Goal: Transaction & Acquisition: Purchase product/service

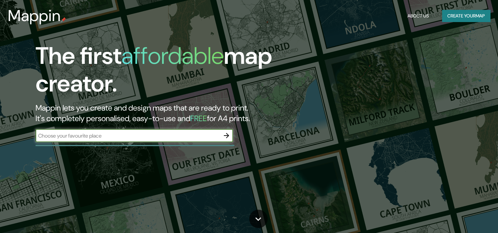
click at [167, 133] on input "text" at bounding box center [128, 136] width 184 height 8
type input "ciudad de [GEOGRAPHIC_DATA]"
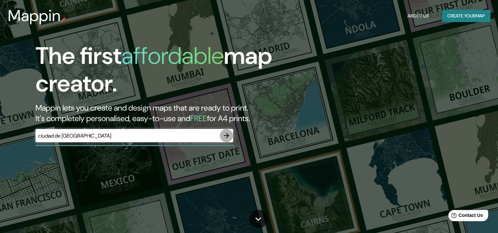
click at [228, 135] on icon "button" at bounding box center [227, 136] width 8 height 8
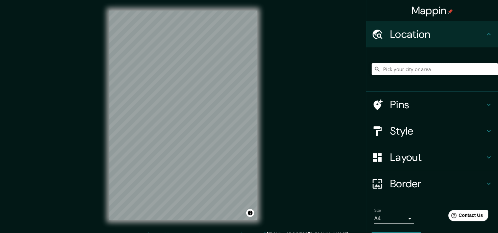
click at [447, 72] on input "Pick your city or area" at bounding box center [435, 69] width 126 height 12
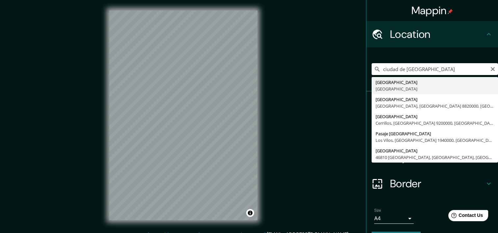
type input "[GEOGRAPHIC_DATA], [GEOGRAPHIC_DATA]"
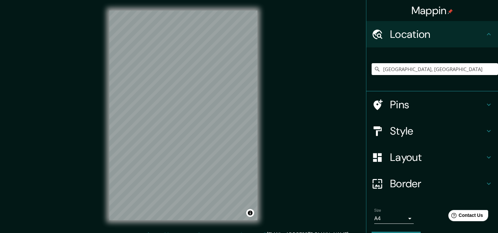
click at [425, 101] on h4 "Pins" at bounding box center [437, 104] width 95 height 13
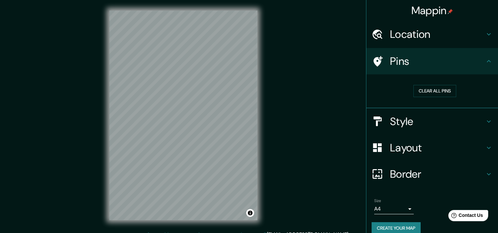
click at [437, 83] on div "Clear all pins" at bounding box center [435, 91] width 126 height 23
click at [443, 94] on button "Clear all pins" at bounding box center [435, 91] width 43 height 12
click at [471, 63] on h4 "Pins" at bounding box center [437, 61] width 95 height 13
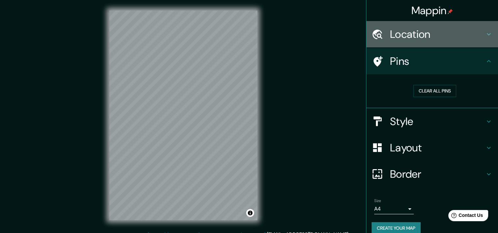
click at [464, 33] on h4 "Location" at bounding box center [437, 34] width 95 height 13
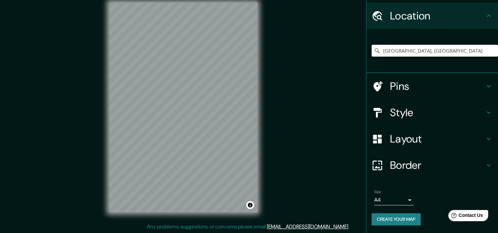
scroll to position [8, 0]
click at [434, 167] on h4 "Border" at bounding box center [437, 165] width 95 height 13
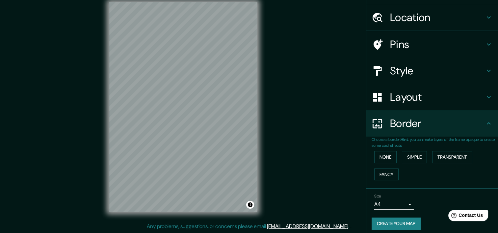
scroll to position [18, 0]
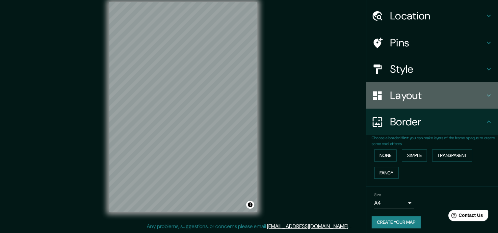
click at [433, 93] on h4 "Layout" at bounding box center [437, 95] width 95 height 13
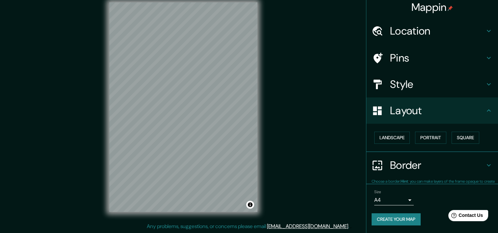
scroll to position [3, 0]
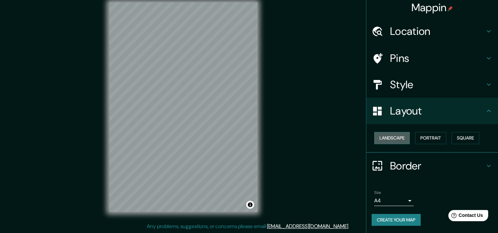
click at [396, 138] on button "Landscape" at bounding box center [393, 138] width 36 height 12
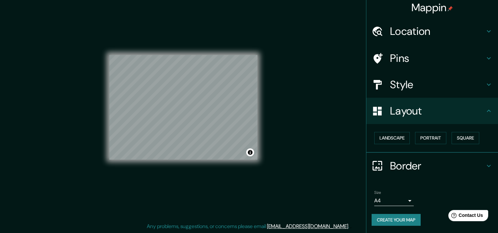
drag, startPoint x: 408, startPoint y: 122, endPoint x: 412, endPoint y: 121, distance: 4.6
click at [411, 121] on div "Layout" at bounding box center [433, 111] width 132 height 26
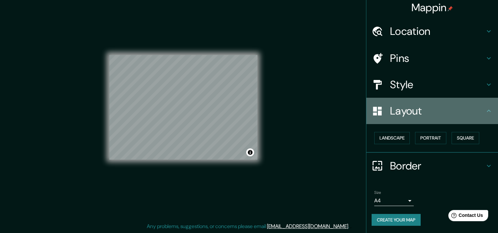
click at [436, 108] on h4 "Layout" at bounding box center [437, 110] width 95 height 13
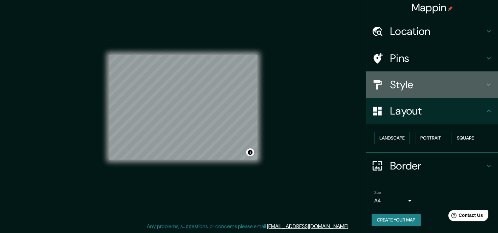
click at [443, 91] on div "Style" at bounding box center [433, 84] width 132 height 26
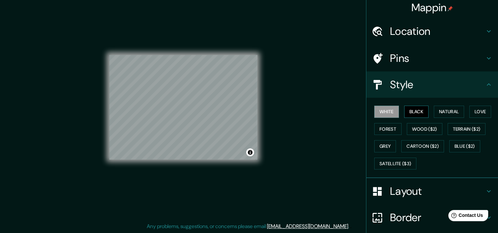
click at [419, 106] on button "Black" at bounding box center [417, 112] width 25 height 12
click at [477, 107] on button "Love" at bounding box center [481, 112] width 22 height 12
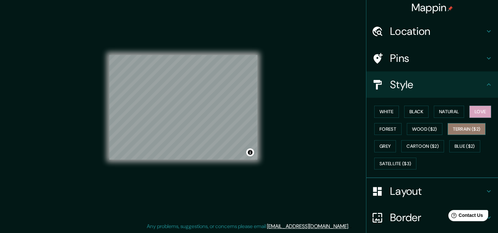
click at [466, 126] on button "Terrain ($2)" at bounding box center [467, 129] width 38 height 12
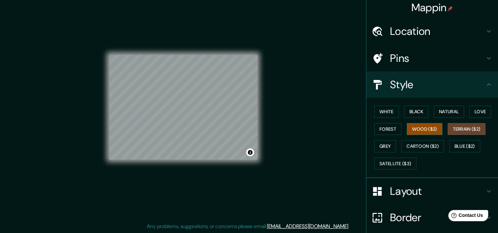
click at [427, 128] on button "Wood ($2)" at bounding box center [425, 129] width 36 height 12
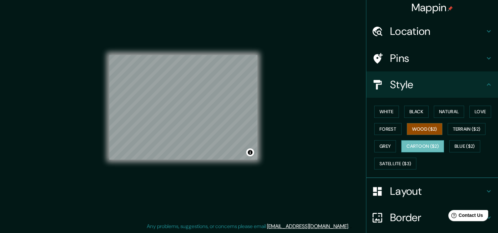
click at [430, 149] on button "Cartoon ($2)" at bounding box center [423, 146] width 43 height 12
click at [459, 146] on button "Blue ($2)" at bounding box center [465, 146] width 31 height 12
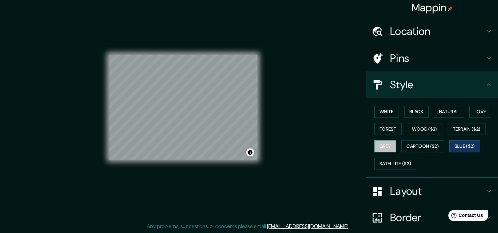
click at [383, 144] on button "Grey" at bounding box center [386, 146] width 22 height 12
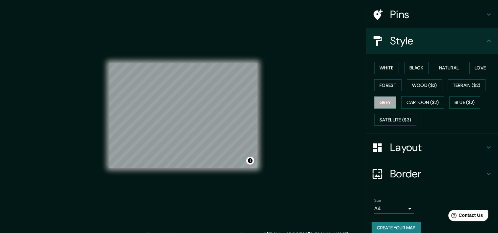
scroll to position [54, 0]
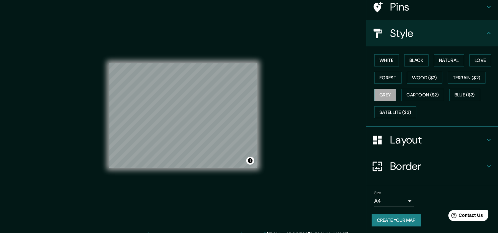
click at [446, 141] on h4 "Layout" at bounding box center [437, 139] width 95 height 13
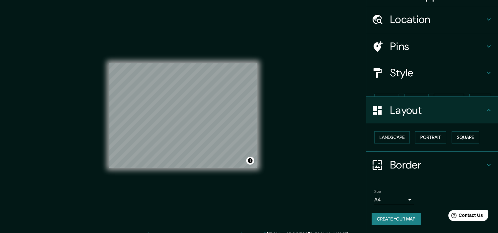
scroll to position [3, 0]
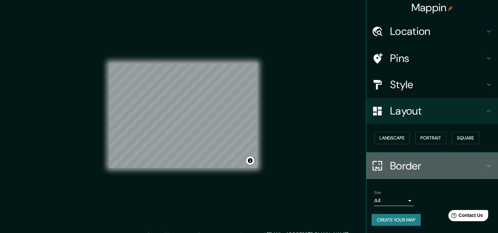
click at [434, 168] on h4 "Border" at bounding box center [437, 165] width 95 height 13
